Goal: Book appointment/travel/reservation

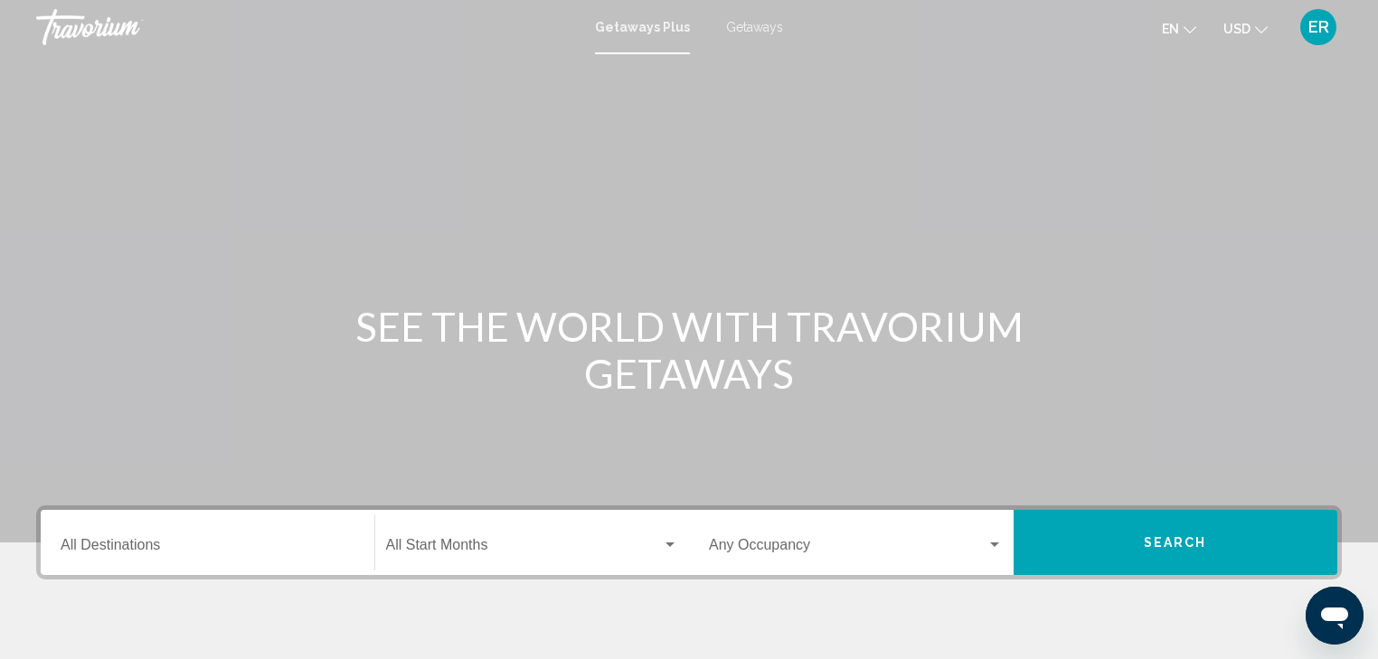
click at [740, 27] on span "Getaways" at bounding box center [754, 27] width 57 height 14
click at [451, 543] on span "Search widget" at bounding box center [524, 549] width 277 height 16
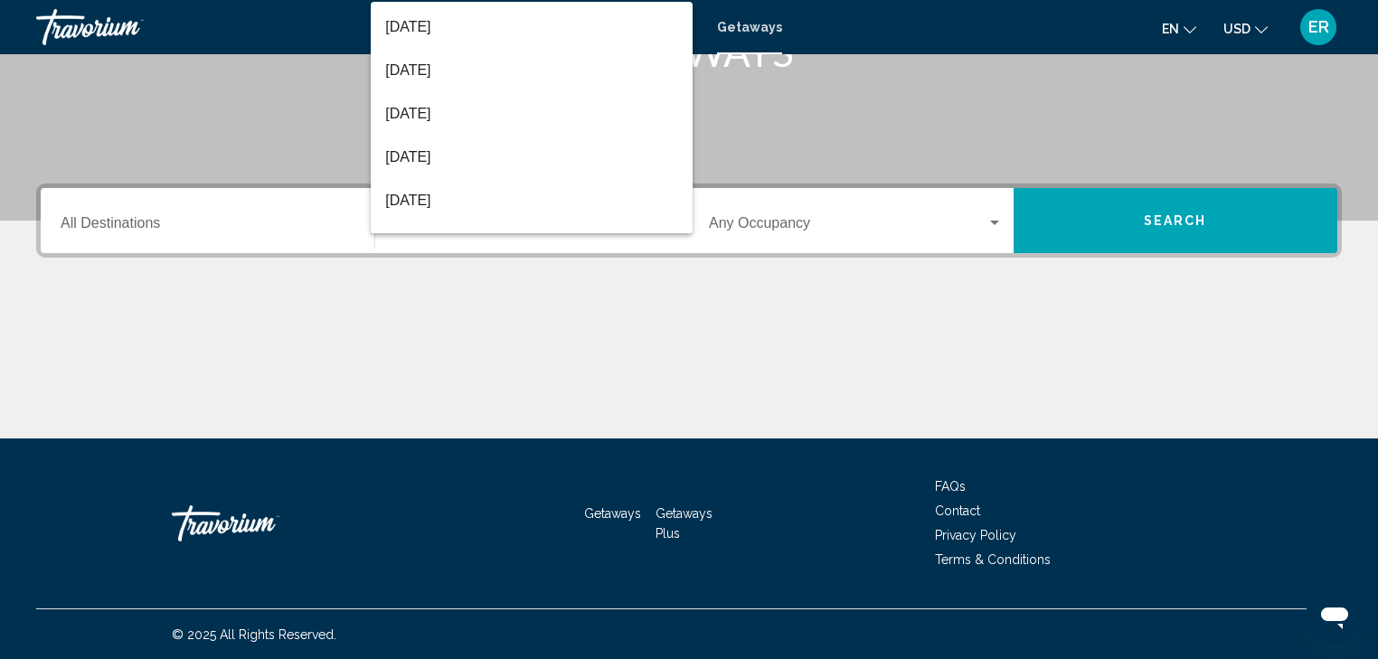
scroll to position [259, 0]
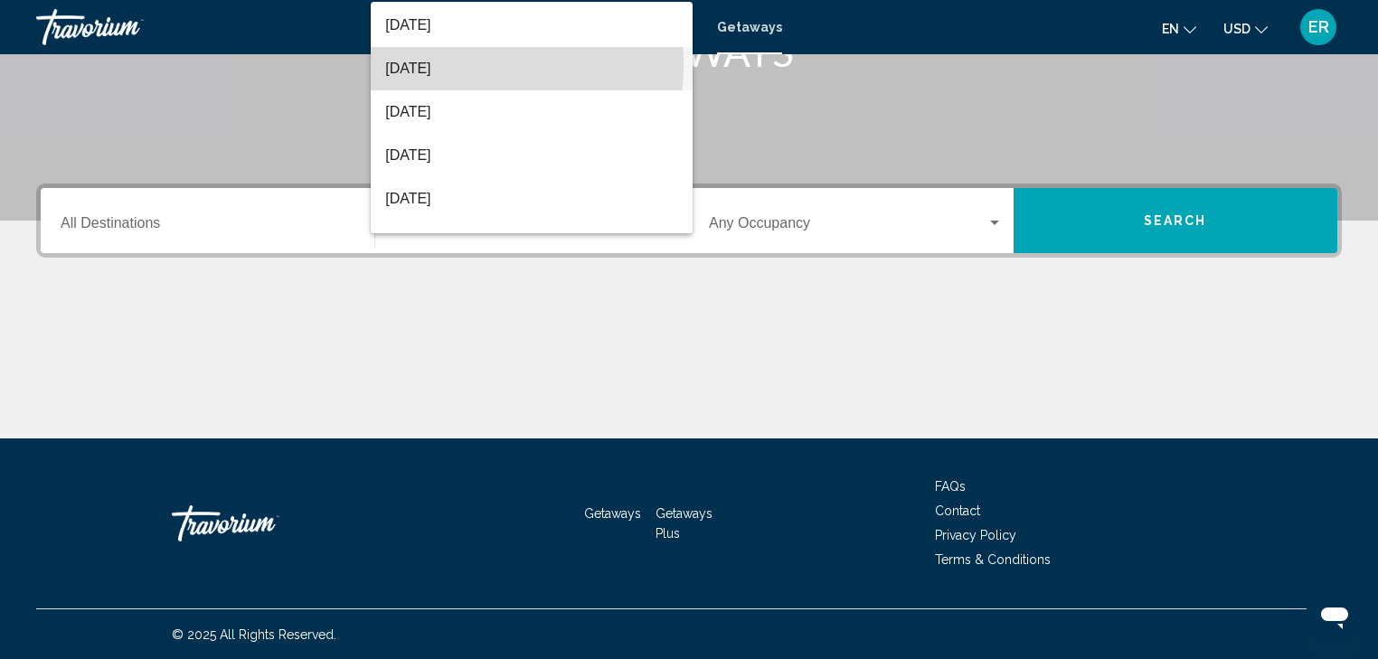
click at [461, 63] on span "[DATE]" at bounding box center [531, 68] width 293 height 43
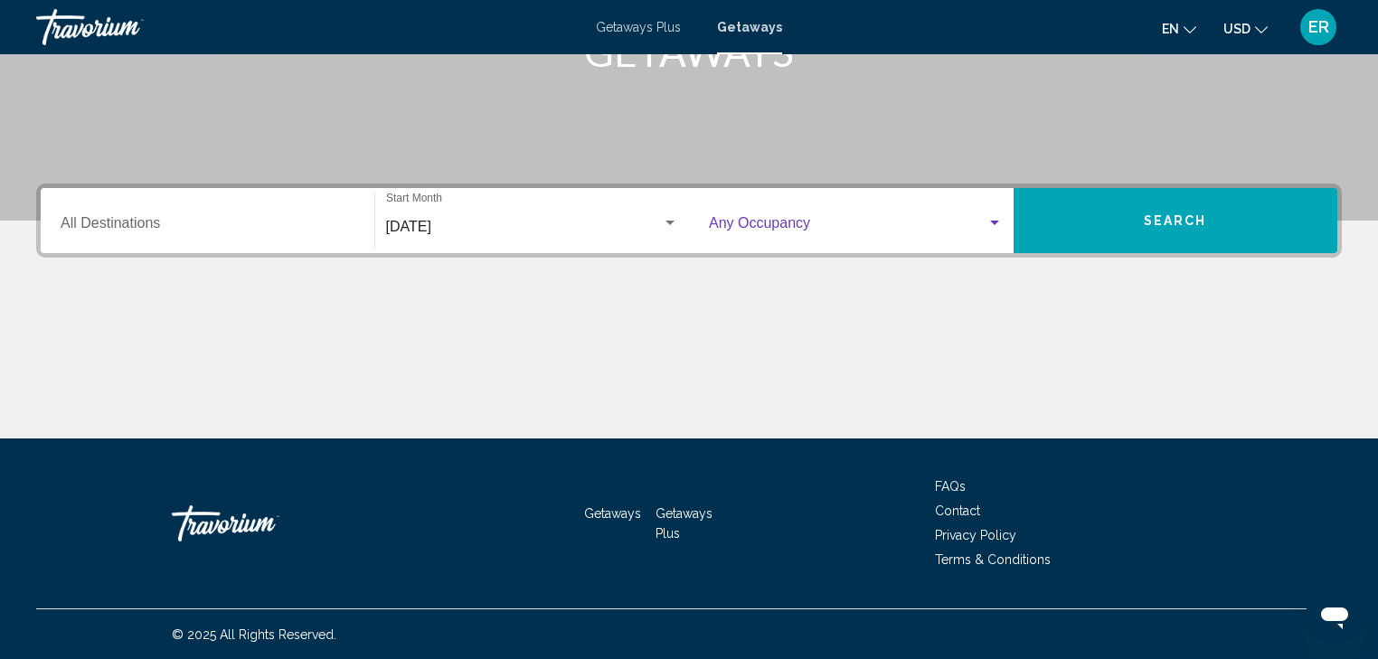
click at [988, 222] on div "Search widget" at bounding box center [995, 223] width 16 height 14
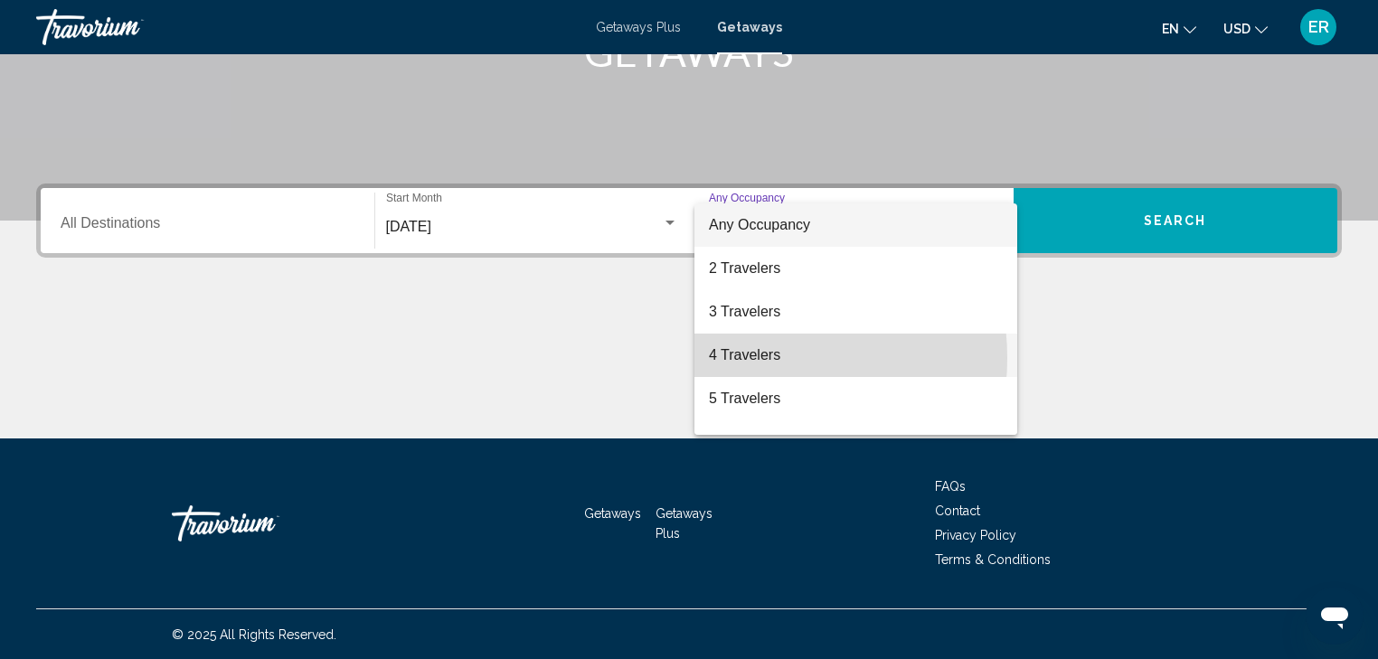
click at [738, 357] on span "4 Travelers" at bounding box center [856, 355] width 294 height 43
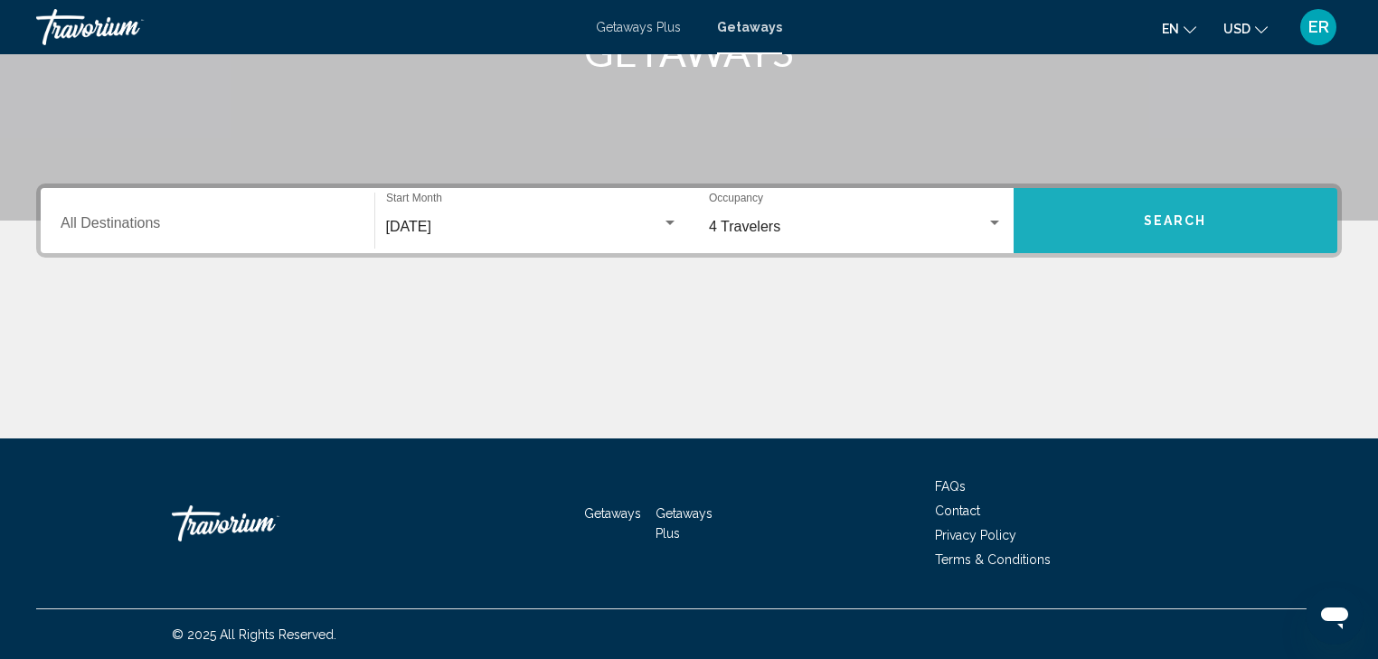
click at [1176, 221] on span "Search" at bounding box center [1175, 221] width 63 height 14
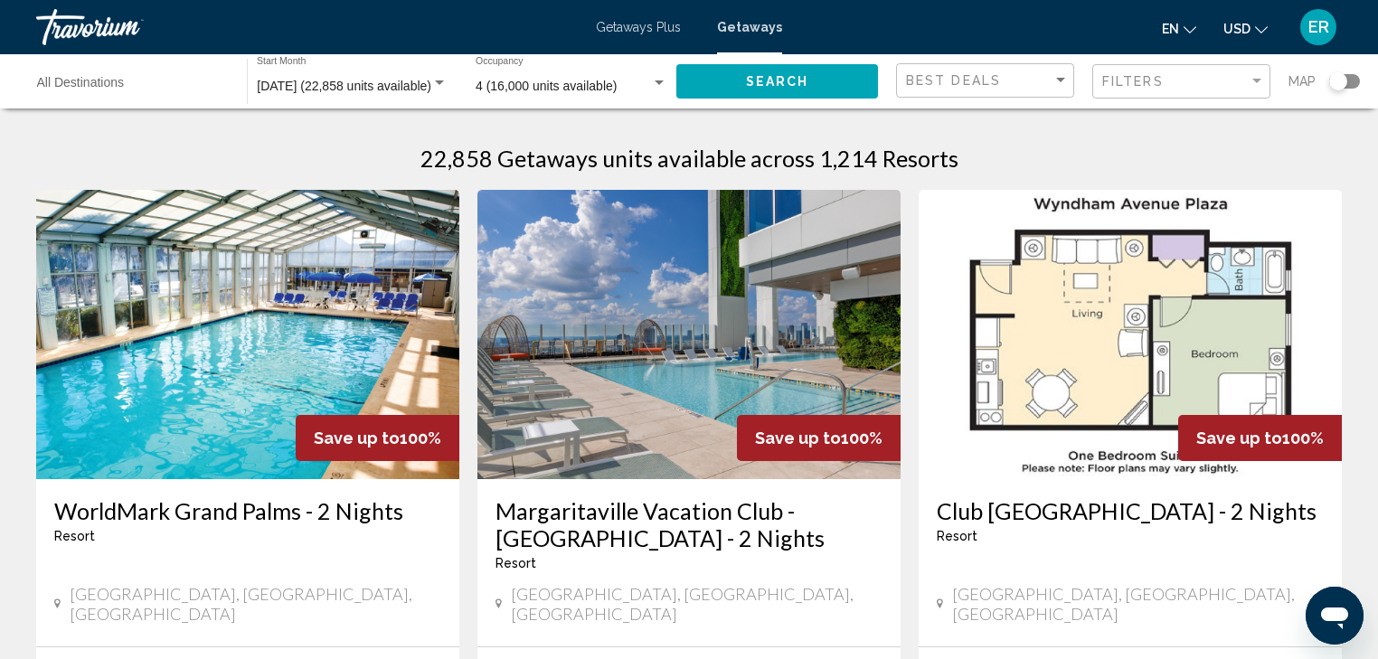
click at [74, 90] on input "Destination All Destinations" at bounding box center [133, 87] width 192 height 14
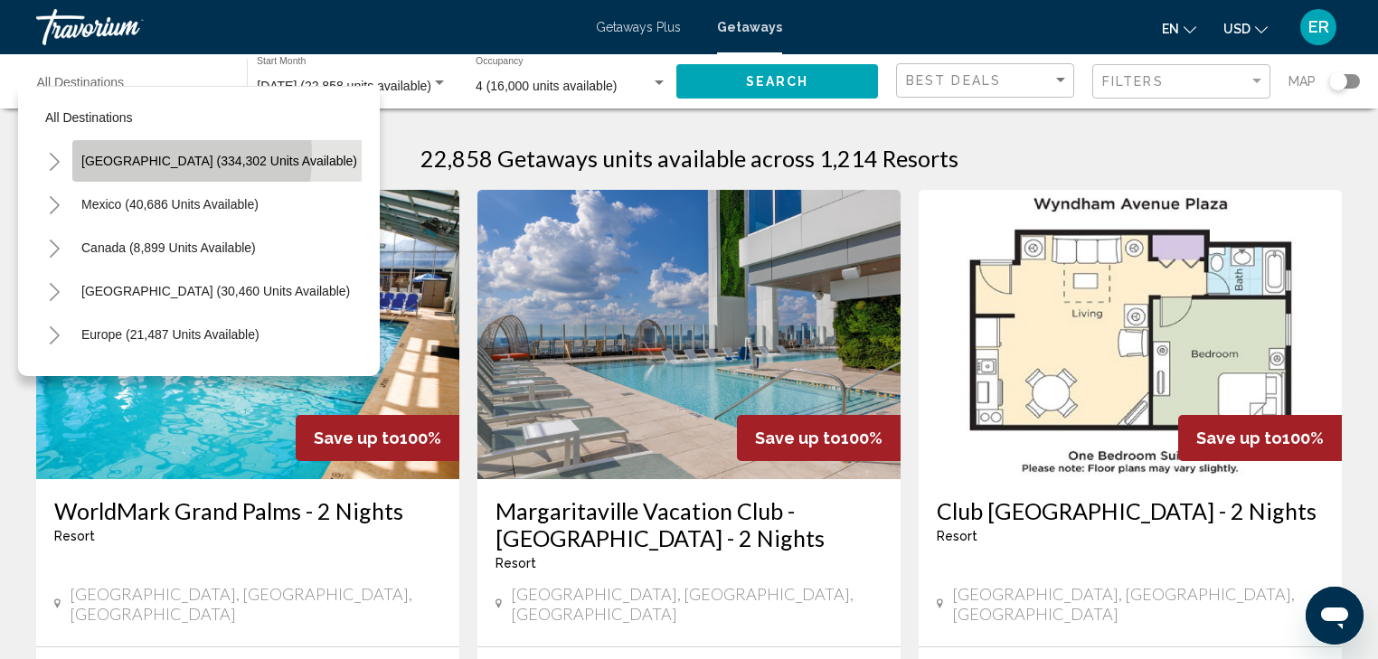
click at [127, 156] on span "[GEOGRAPHIC_DATA] (334,302 units available)" at bounding box center [219, 161] width 276 height 14
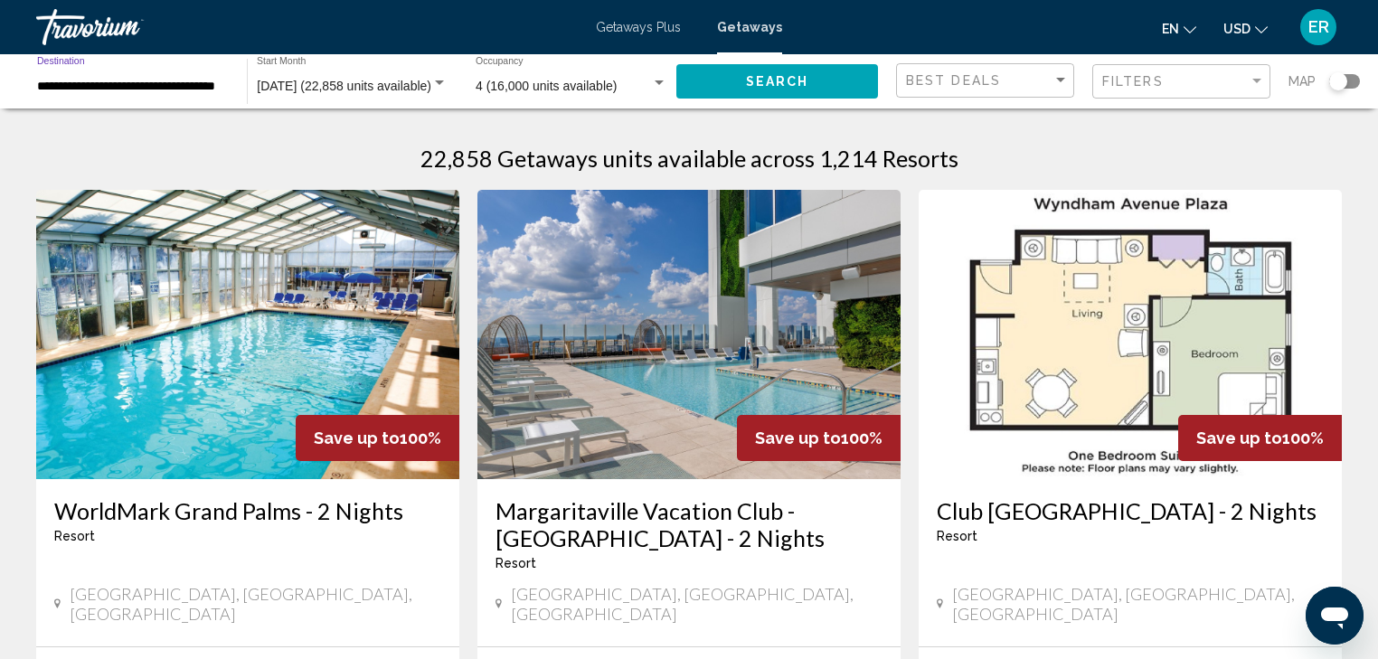
click at [116, 90] on input "**********" at bounding box center [133, 87] width 192 height 14
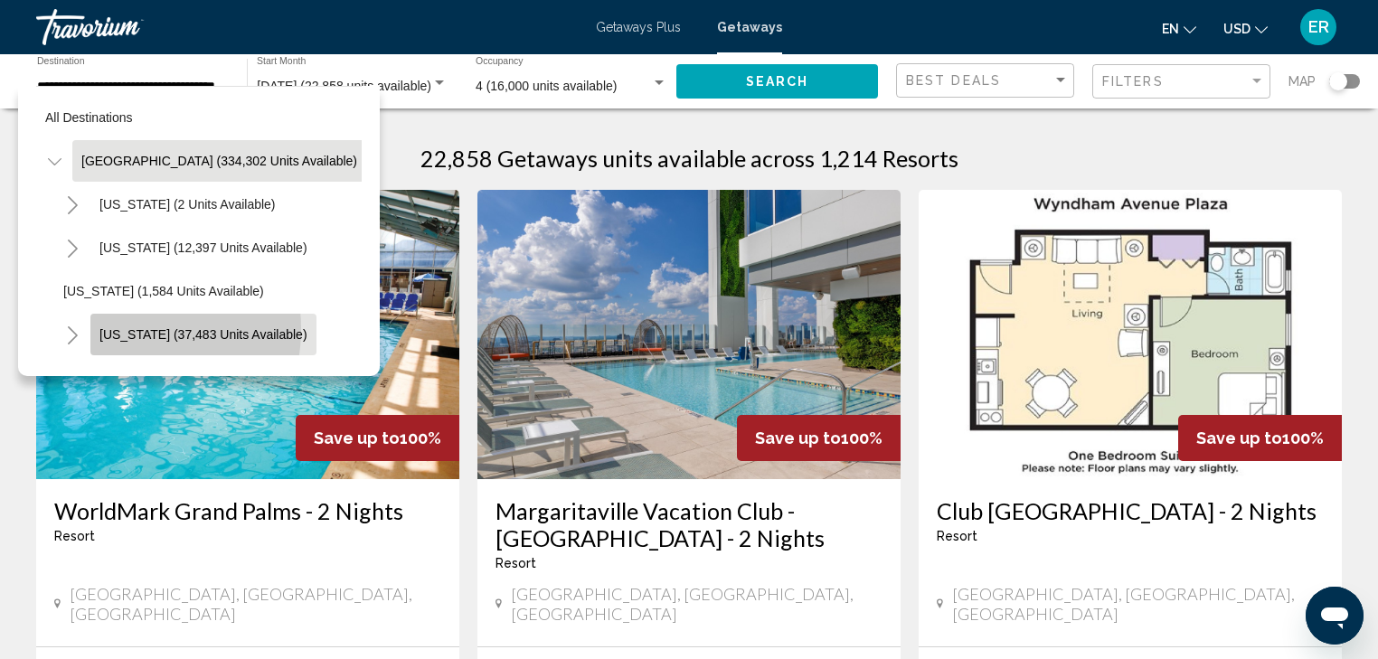
click at [123, 329] on span "[US_STATE] (37,483 units available)" at bounding box center [203, 334] width 208 height 14
type input "**********"
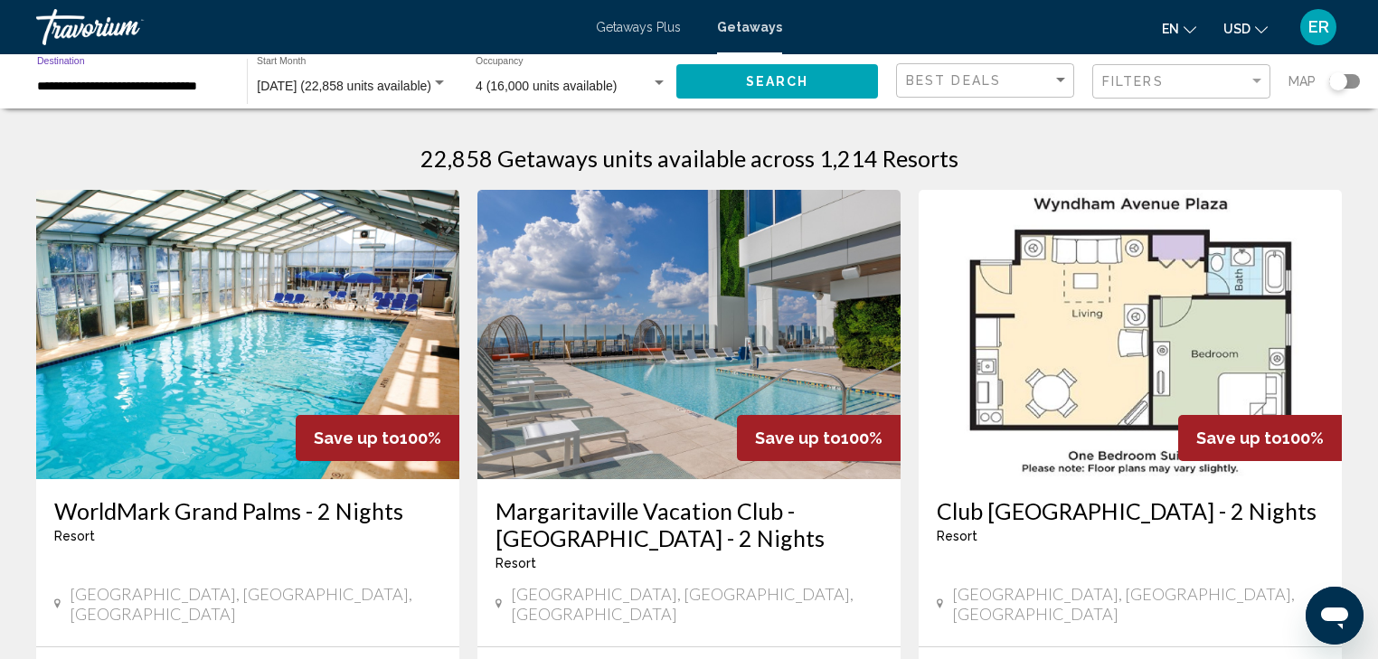
click at [771, 80] on span "Search" at bounding box center [777, 82] width 63 height 14
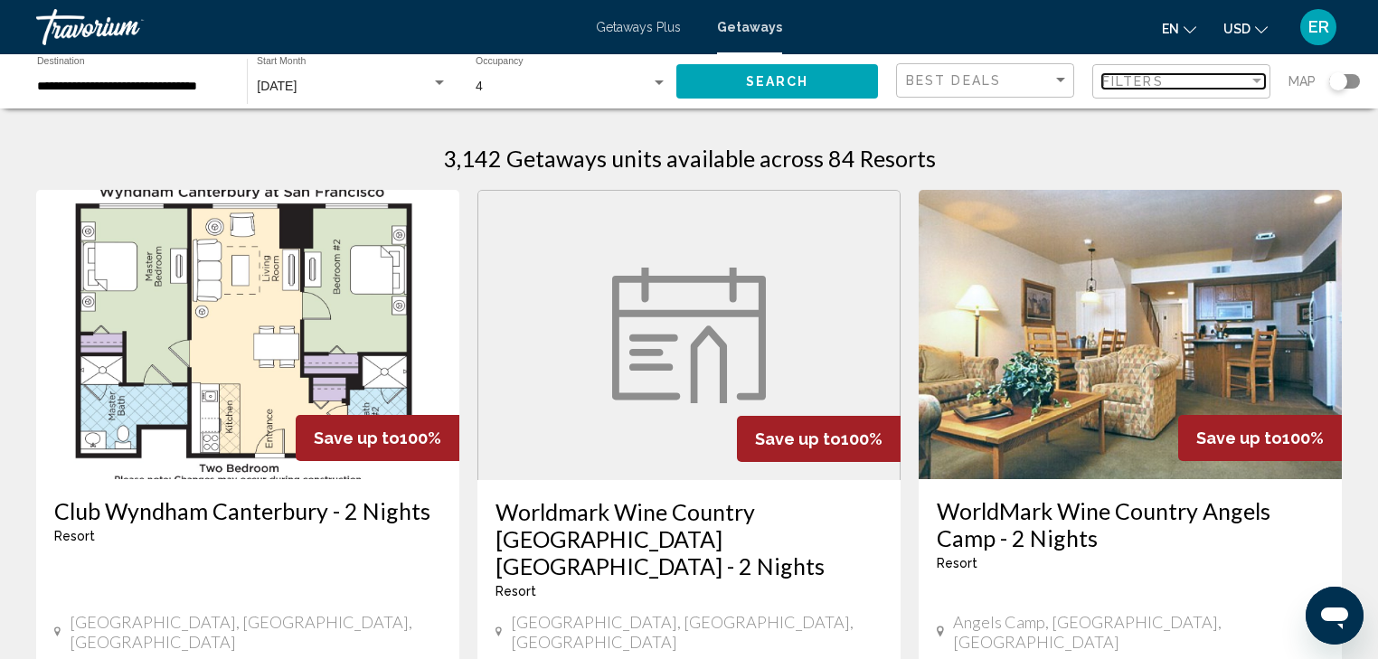
click at [1255, 80] on div "Filter" at bounding box center [1256, 81] width 9 height 5
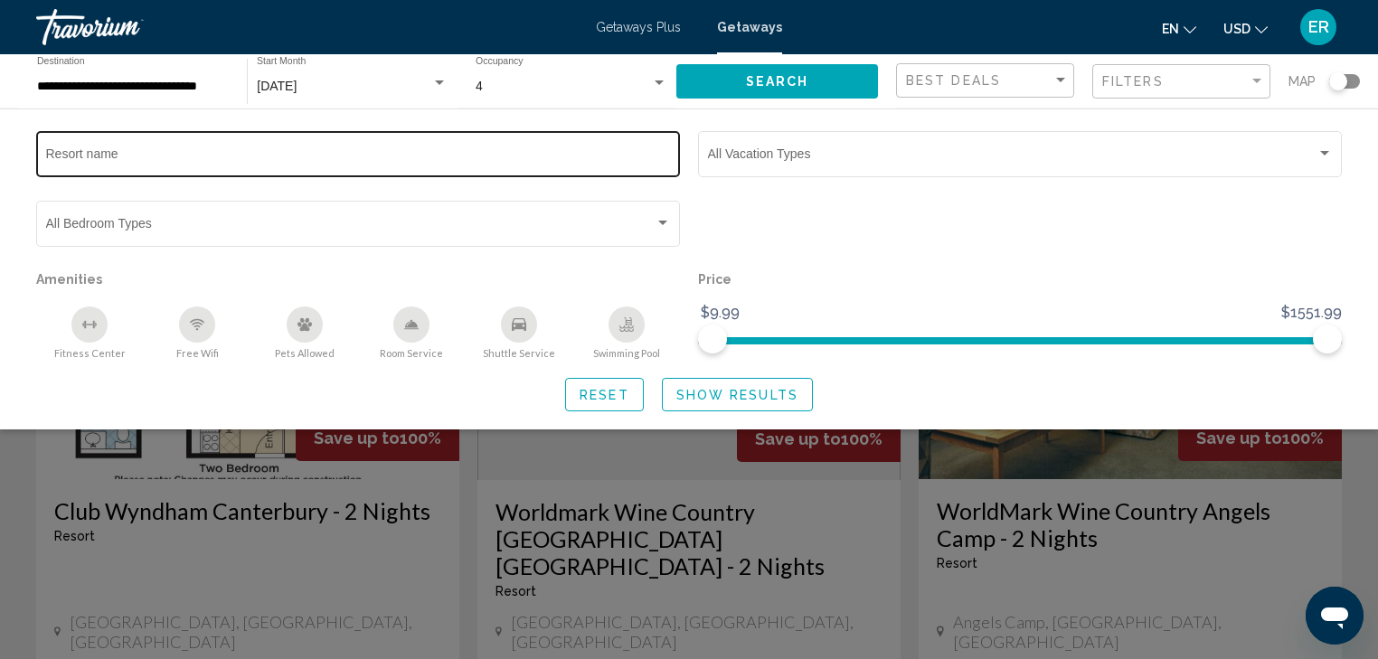
click at [232, 135] on div "Resort name" at bounding box center [358, 153] width 625 height 50
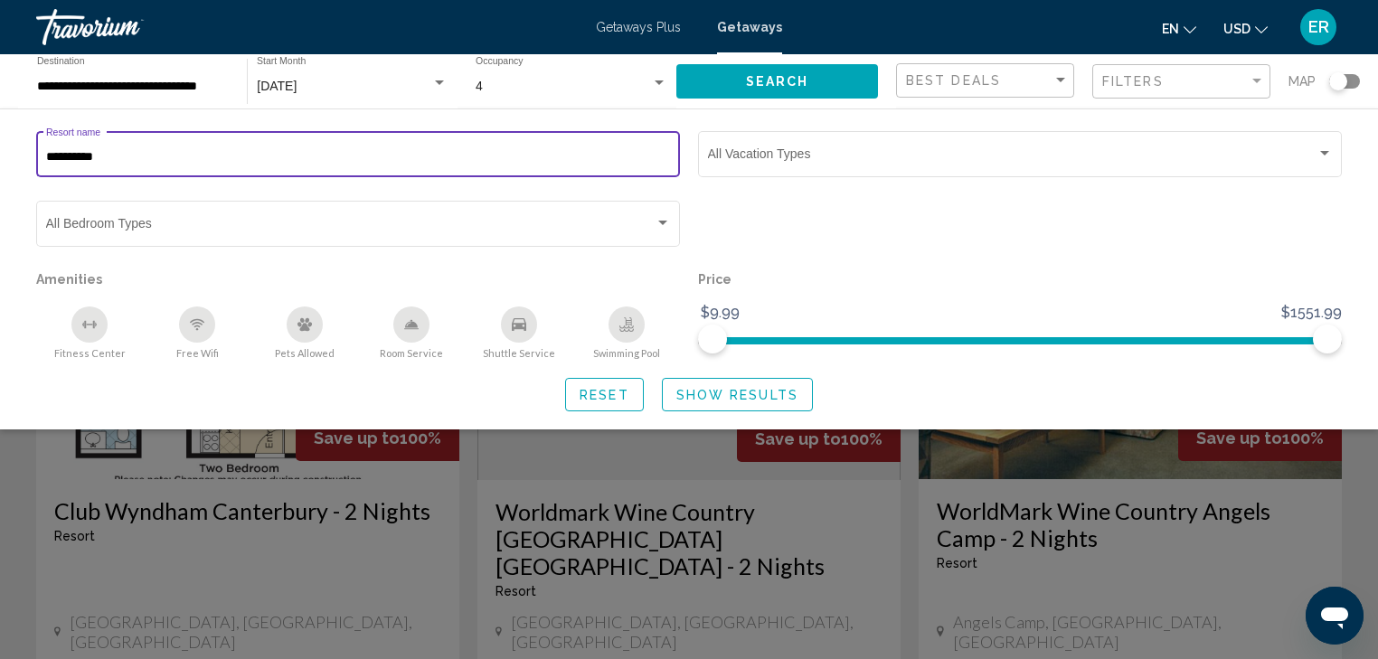
type input "**********"
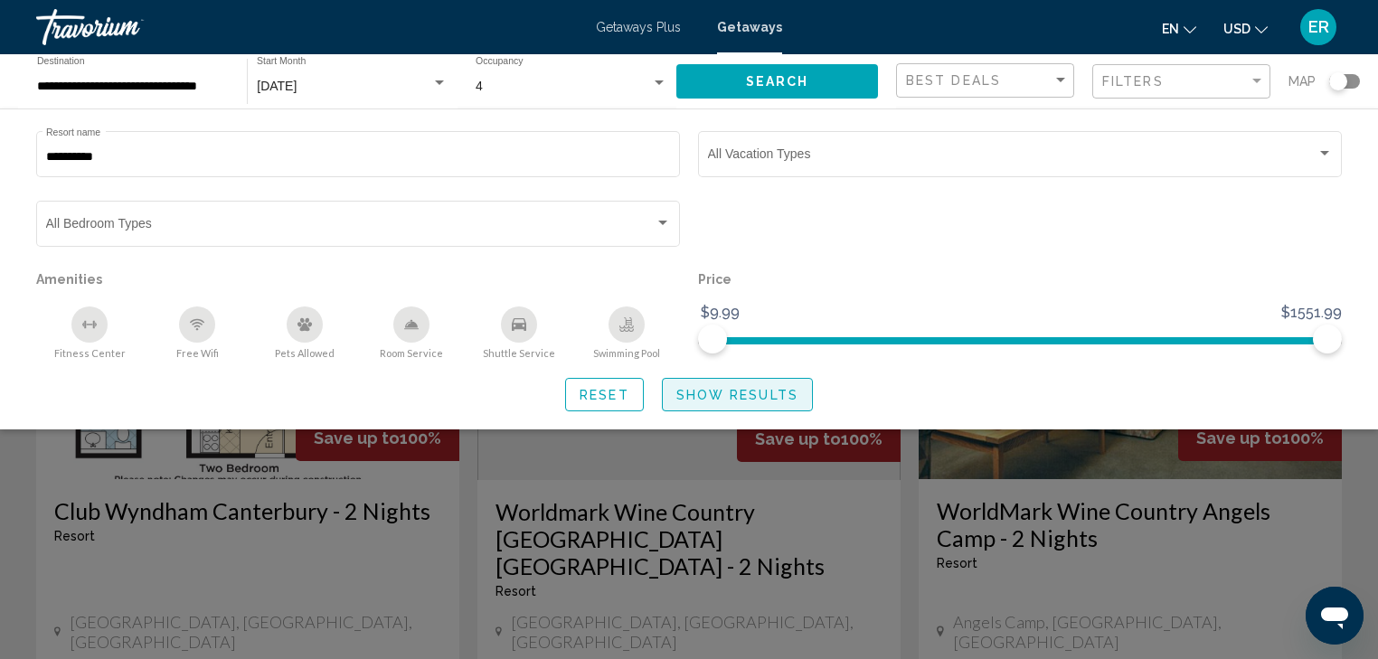
click at [702, 391] on span "Show Results" at bounding box center [737, 395] width 122 height 14
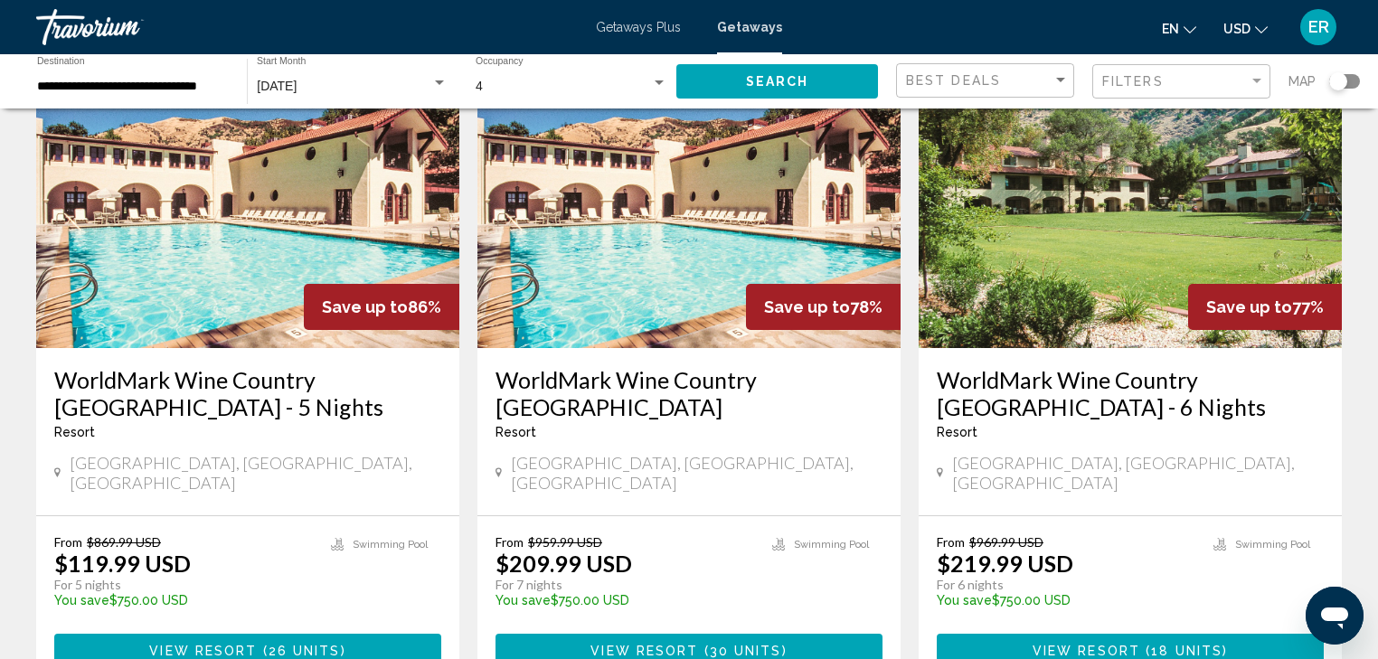
scroll to position [796, 0]
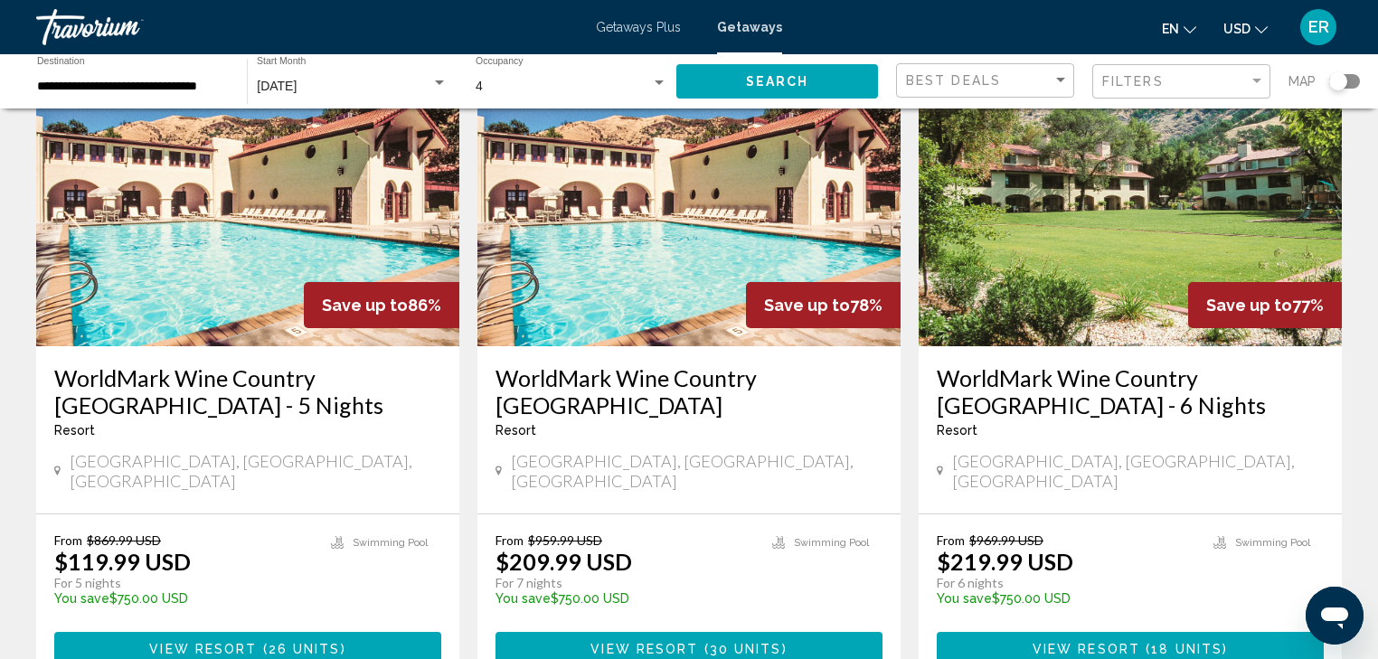
click at [627, 423] on div "Resort - This is an adults only resort" at bounding box center [689, 430] width 387 height 14
click at [667, 643] on span "View Resort" at bounding box center [645, 650] width 108 height 14
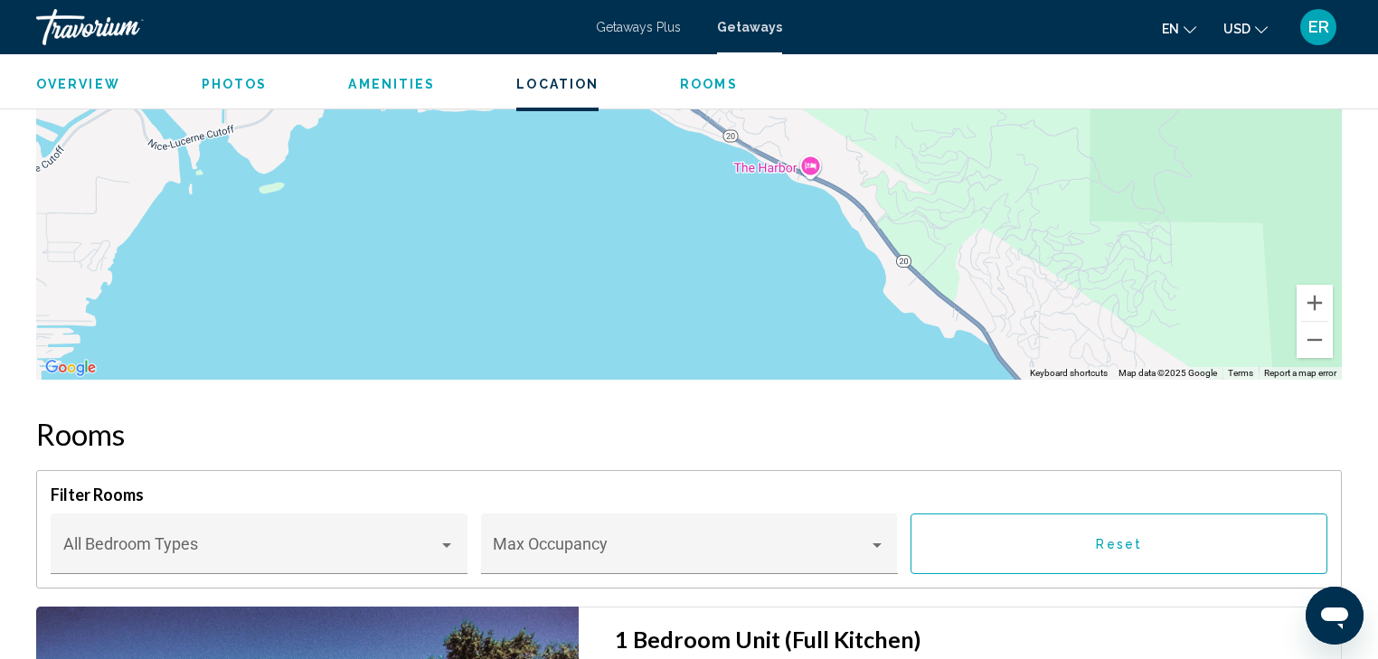
scroll to position [2677, 0]
